Goal: Transaction & Acquisition: Book appointment/travel/reservation

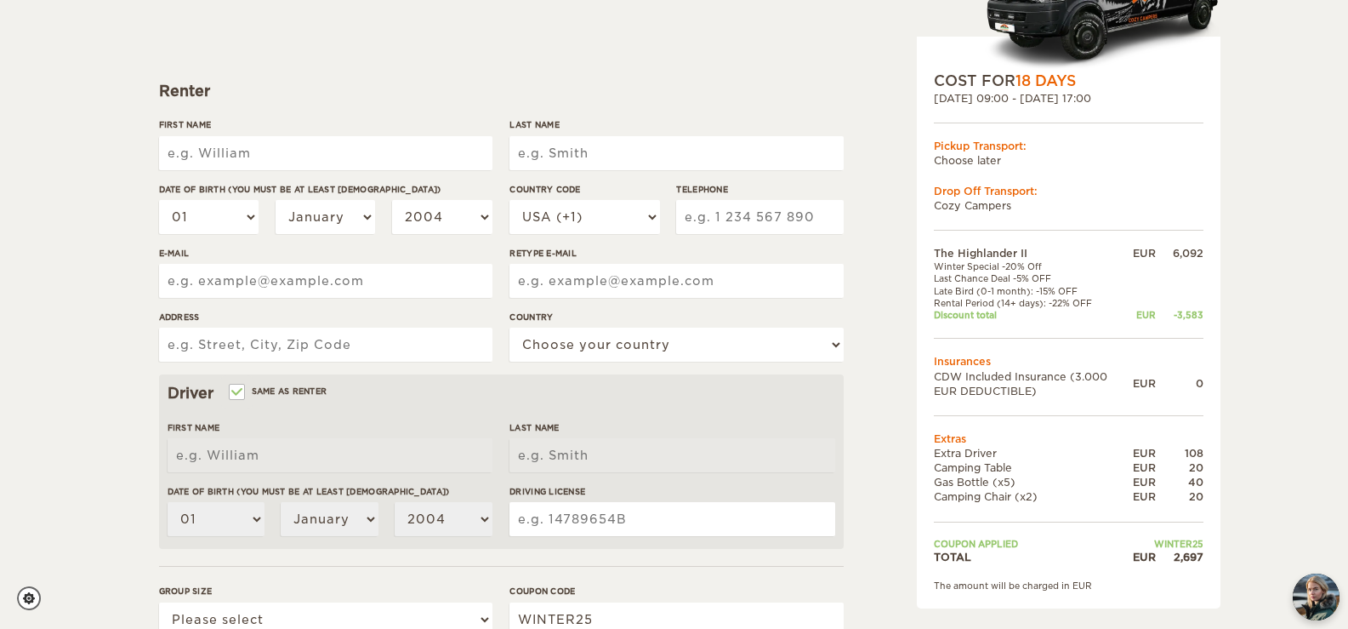
scroll to position [185, 0]
click at [298, 160] on input "First Name" at bounding box center [325, 152] width 333 height 34
type input "[PERSON_NAME]"
type input "van Ginkel"
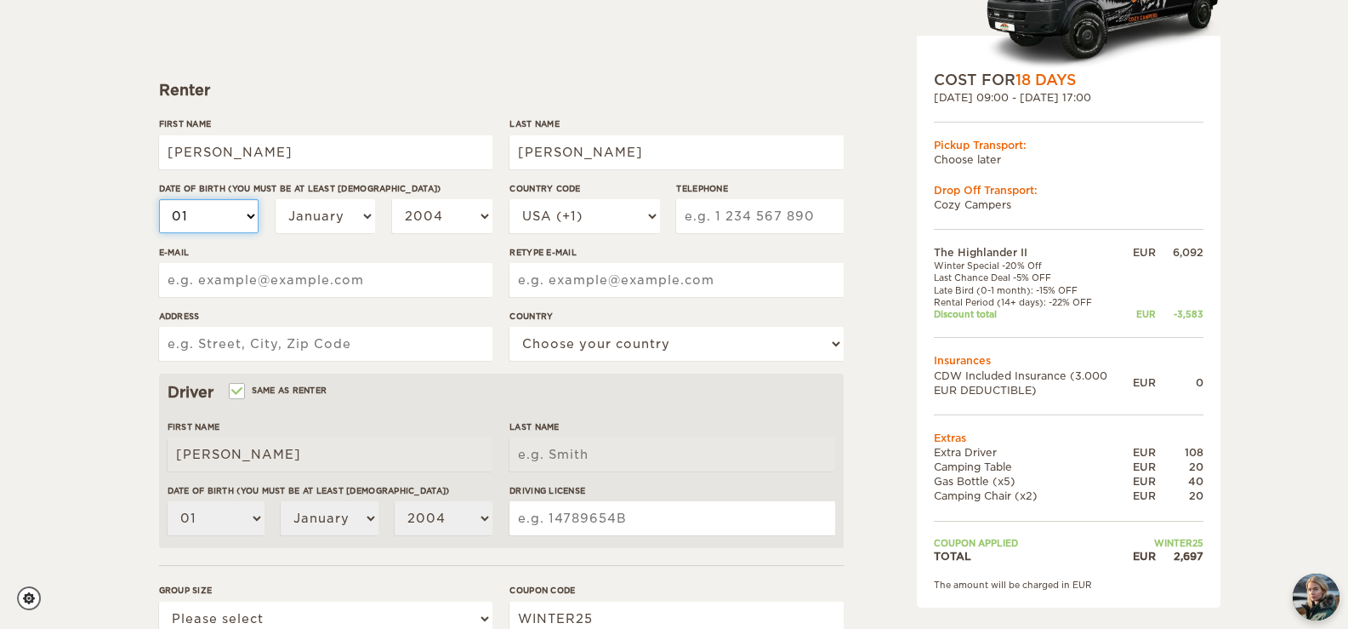
type input "van Ginkel"
click at [218, 220] on select "01 02 03 04 05 06 07 08 09 10 11 12 13 14 15 16 17 18 19 20 21 22 23 24 25 26 2…" at bounding box center [209, 216] width 100 height 34
select select "19"
click at [159, 199] on select "01 02 03 04 05 06 07 08 09 10 11 12 13 14 15 16 17 18 19 20 21 22 23 24 25 26 2…" at bounding box center [209, 216] width 100 height 34
select select "19"
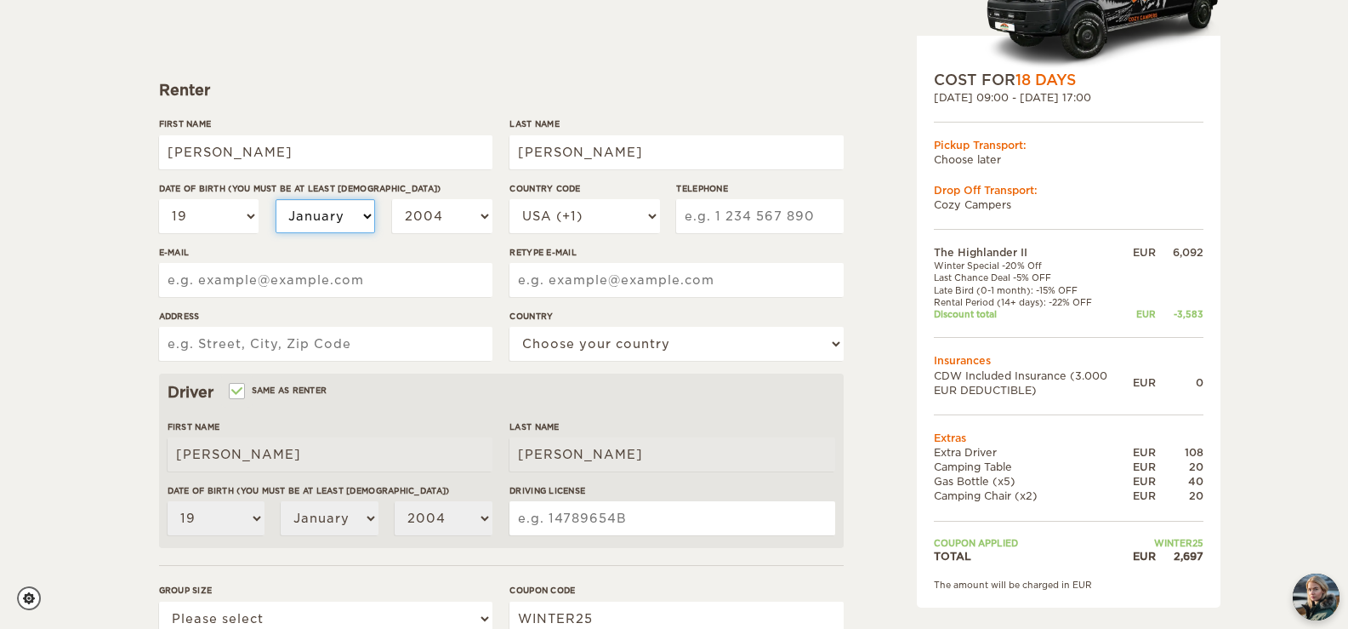
click at [361, 214] on select "January February March April May June July August September October November De…" at bounding box center [326, 216] width 100 height 34
select select "04"
click at [276, 199] on select "January February March April May June July August September October November De…" at bounding box center [326, 216] width 100 height 34
select select "04"
click at [477, 208] on select "2004 2003 2002 2001 2000 1999 1998 1997 1996 1995 1994 1993 1992 1991 1990 1989…" at bounding box center [442, 216] width 100 height 34
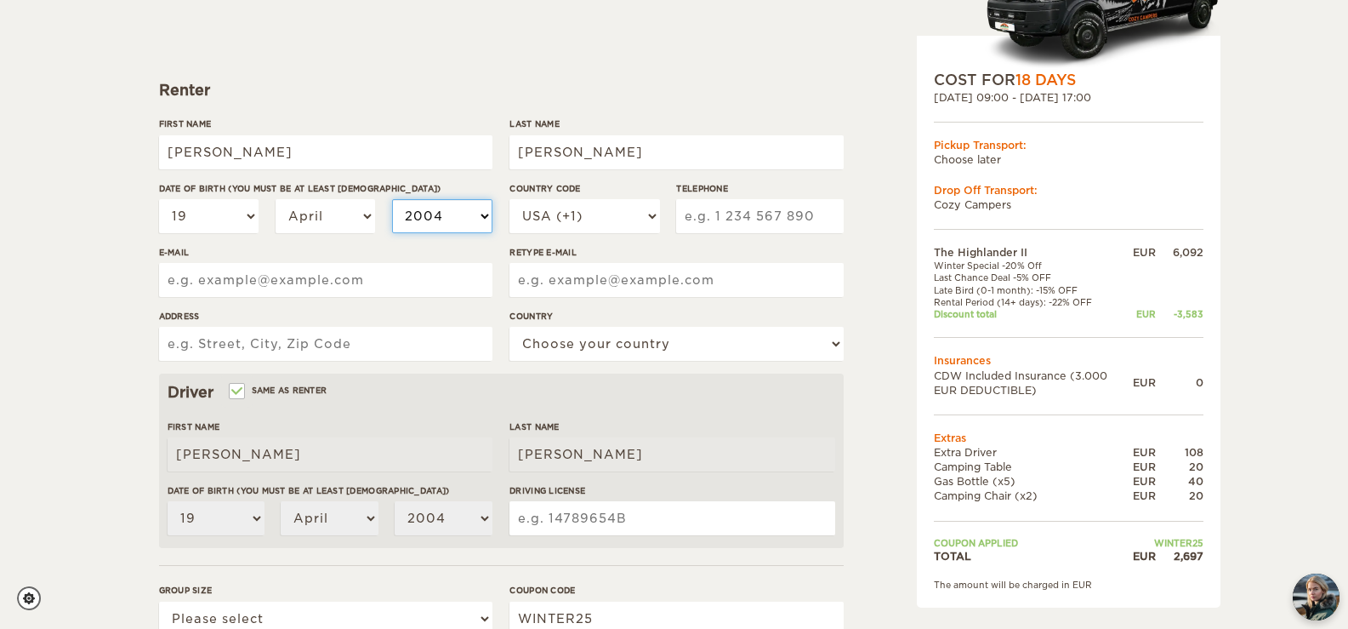
select select "1997"
click at [392, 199] on select "2004 2003 2002 2001 2000 1999 1998 1997 1996 1995 1994 1993 1992 1991 1990 1989…" at bounding box center [442, 216] width 100 height 34
select select "1997"
click at [615, 210] on select "USA (+1) UK (+44) Germany (+49) Algeria (+213) Andorra (+376) Angola (+244) Ang…" at bounding box center [585, 216] width 150 height 34
select select "31"
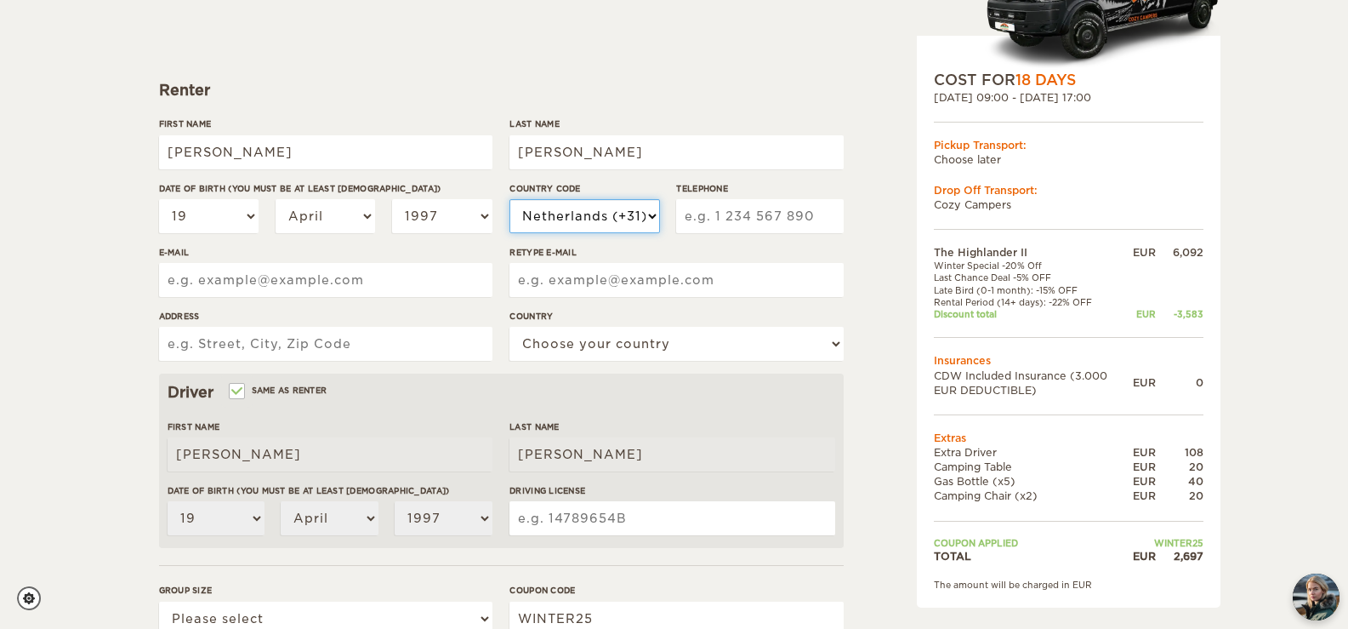
click at [510, 199] on select "USA (+1) UK (+44) Germany (+49) Algeria (+213) Andorra (+376) Angola (+244) Ang…" at bounding box center [585, 216] width 150 height 34
click at [773, 210] on input "Telephone" at bounding box center [759, 216] width 167 height 34
type input "681323980"
click at [273, 293] on input "E-mail" at bounding box center [325, 280] width 333 height 34
type input "olaf.van.ginkel@gmail.com"
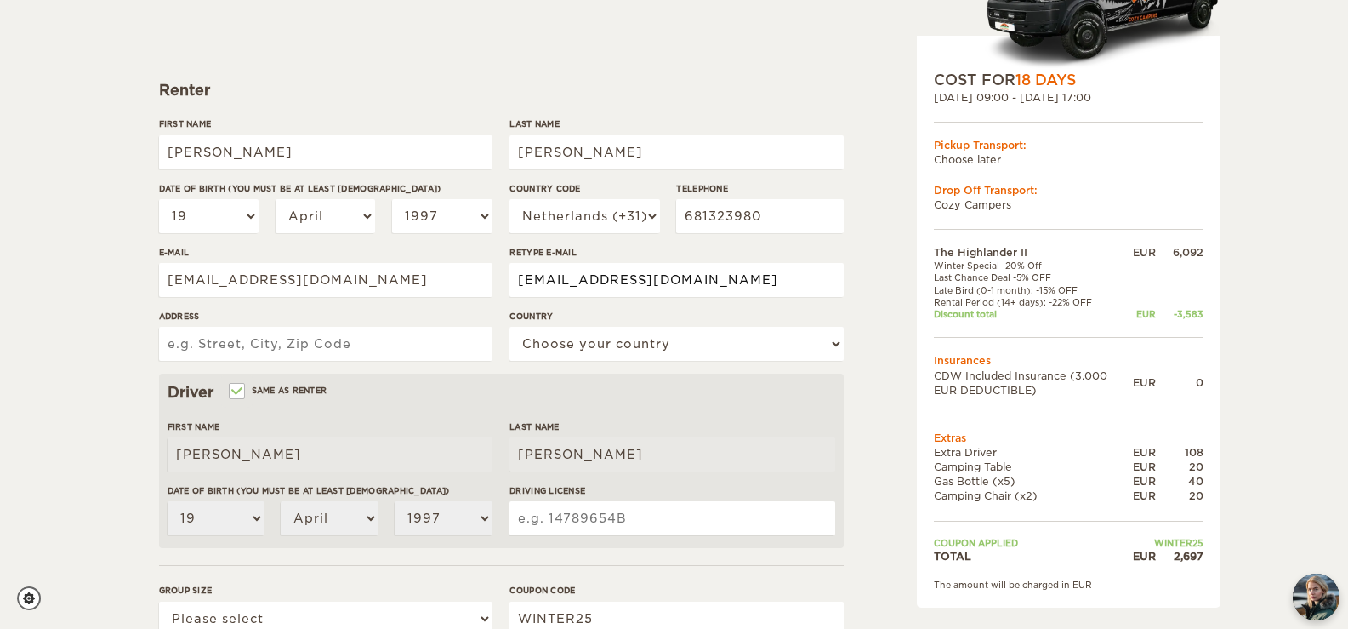
type input "olaf.van.ginkel@gmail.com"
type input "Rodenrijsestraat, Rotterdam, 3037 NE"
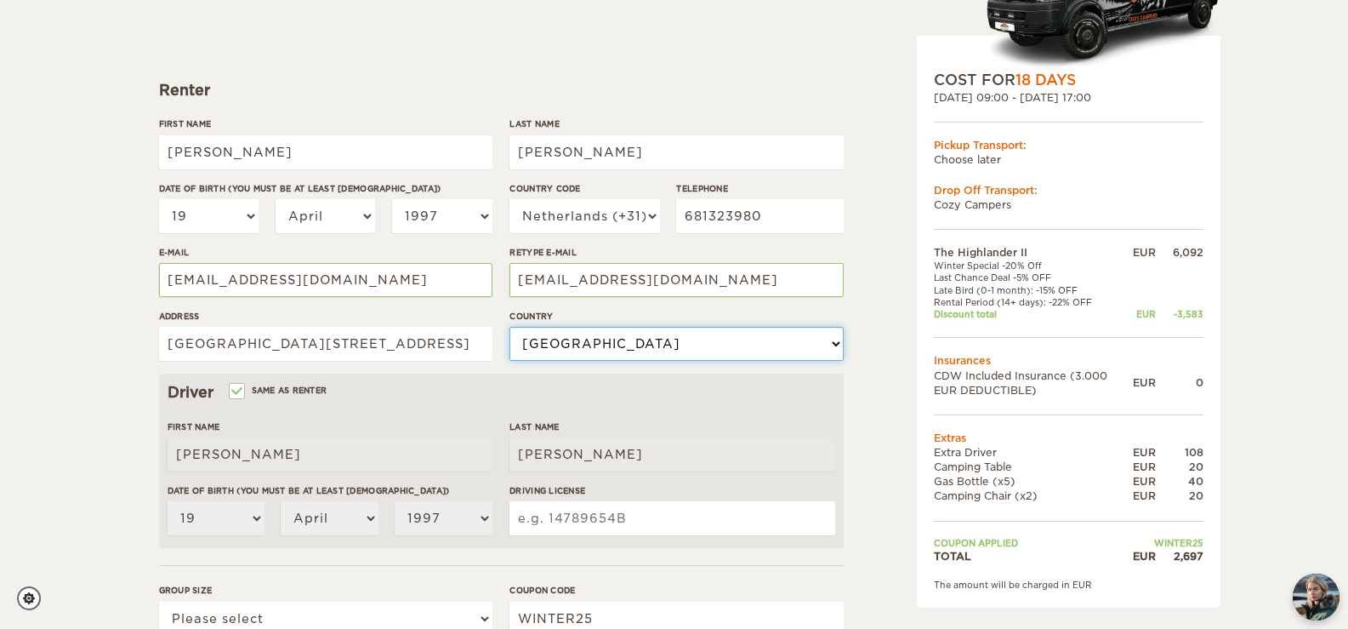
select select "145"
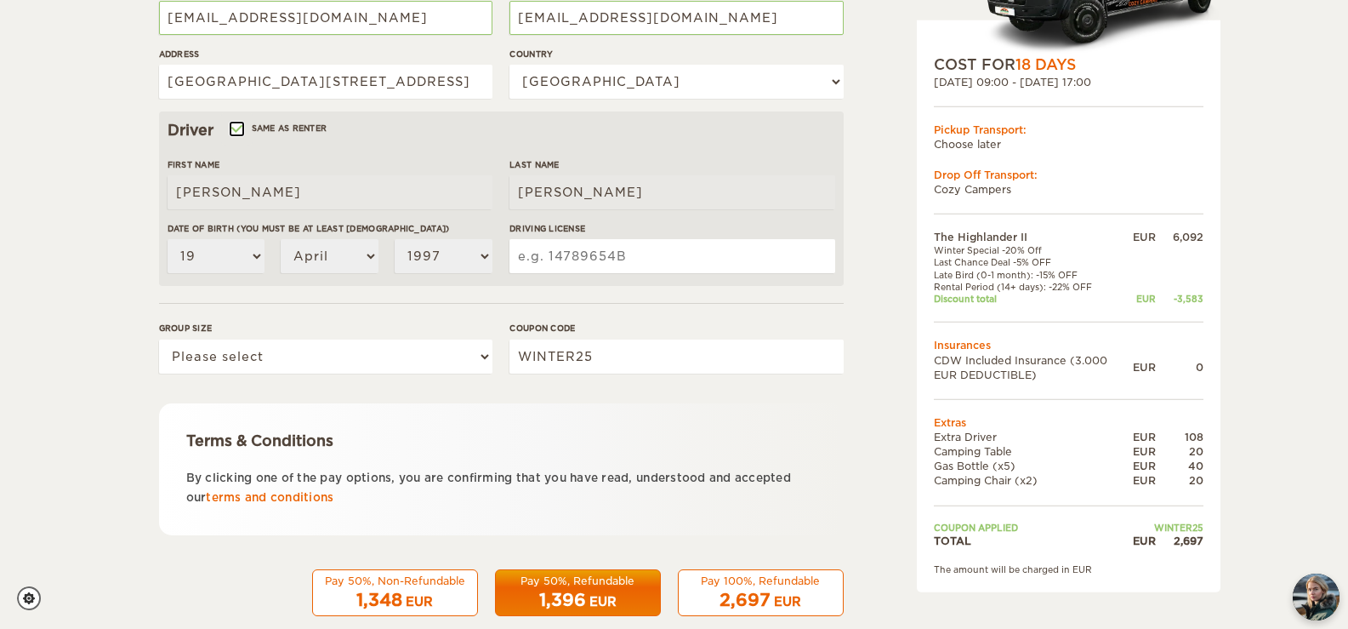
scroll to position [450, 0]
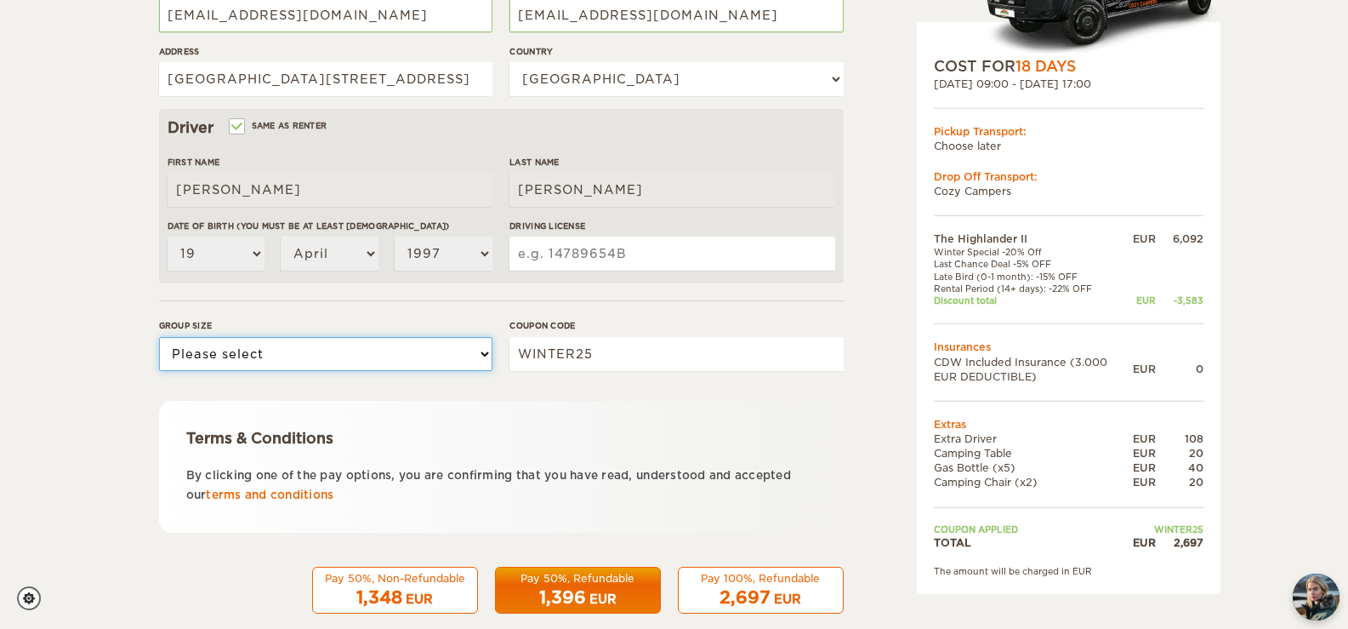
click at [345, 360] on select "Please select 1 2" at bounding box center [325, 354] width 333 height 34
select select "2"
click at [159, 337] on select "Please select 1 2" at bounding box center [325, 354] width 333 height 34
click at [604, 269] on input "Driving License" at bounding box center [672, 253] width 325 height 34
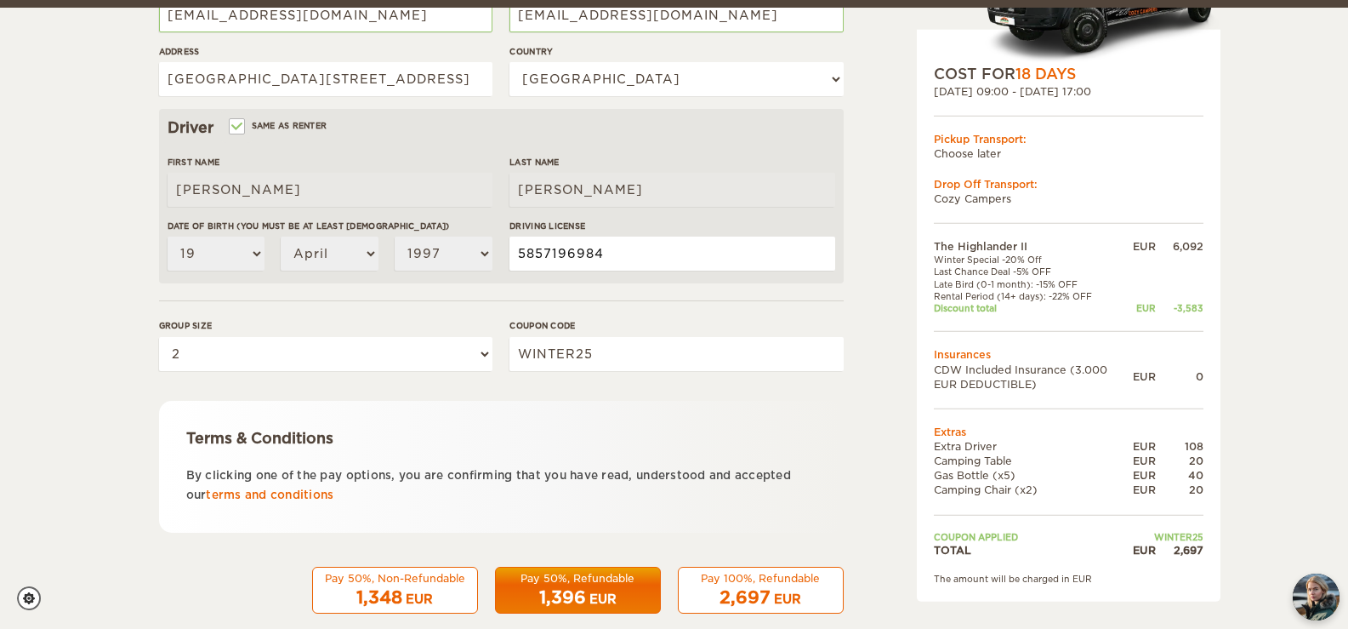
scroll to position [477, 0]
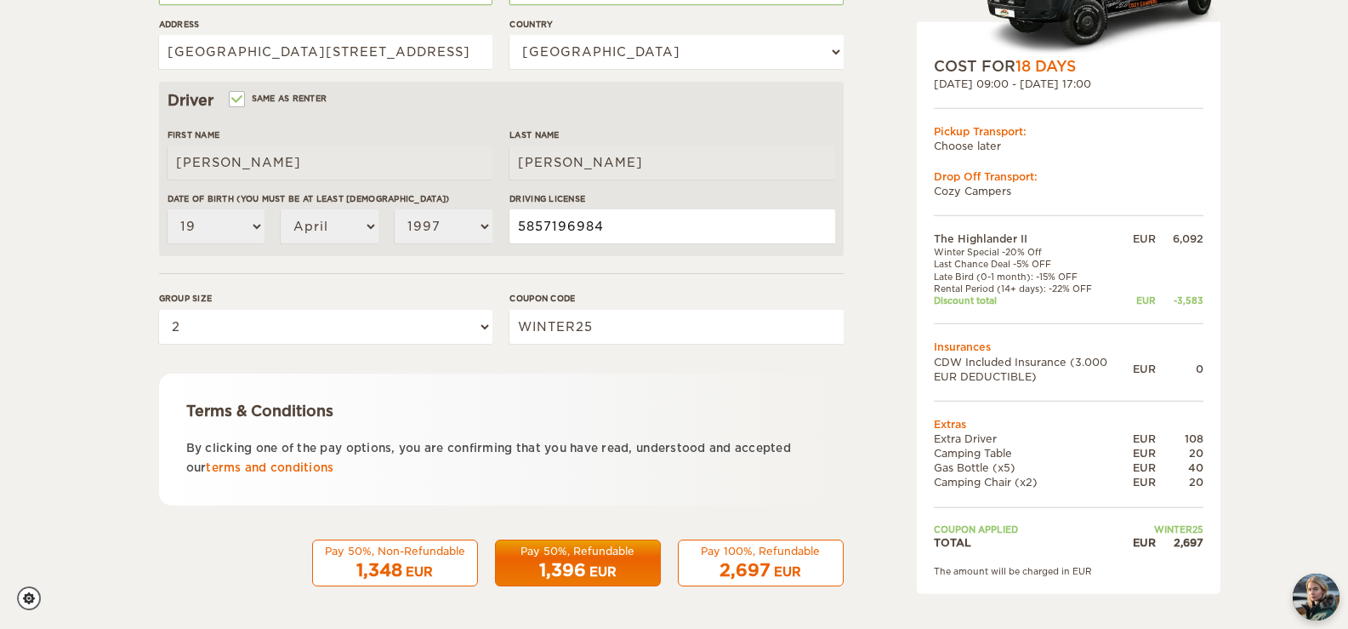
type input "5857196984"
click at [759, 563] on span "2,697" at bounding box center [745, 570] width 51 height 20
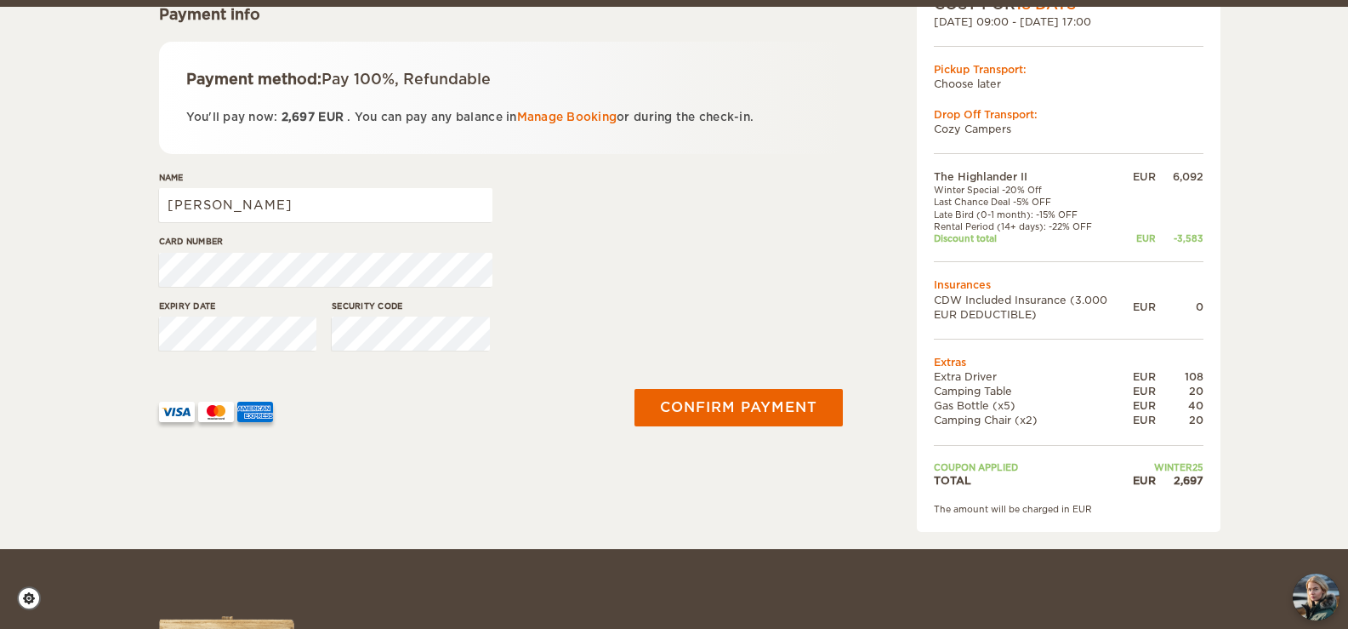
scroll to position [271, 0]
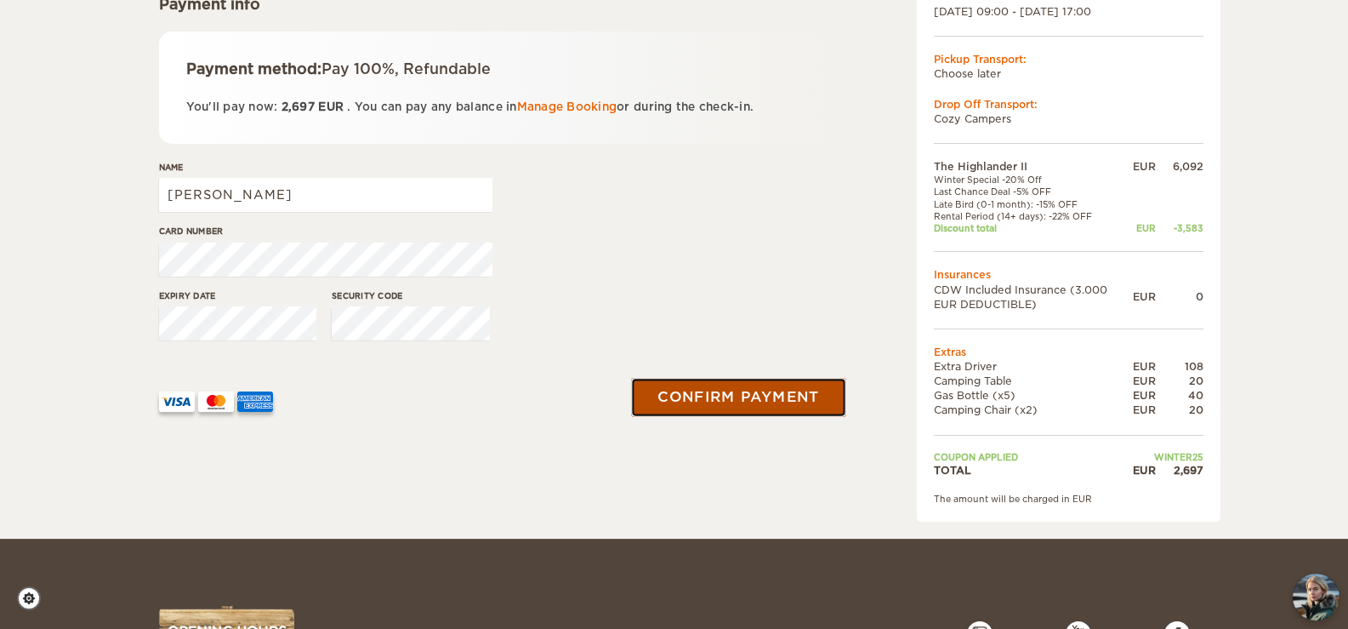
click at [683, 396] on button "Confirm payment" at bounding box center [739, 397] width 214 height 38
click at [710, 397] on button "submit" at bounding box center [738, 397] width 216 height 38
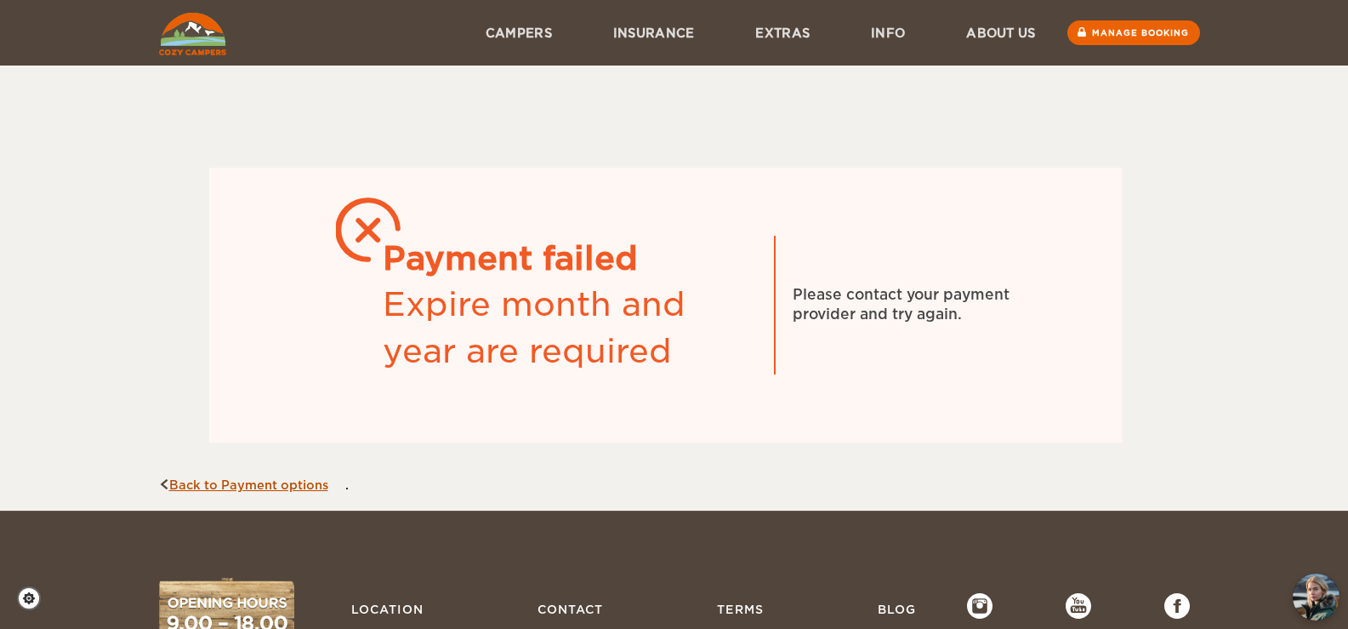
click at [236, 484] on link "Back to Payment options" at bounding box center [243, 485] width 169 height 14
